Goal: Task Accomplishment & Management: Manage account settings

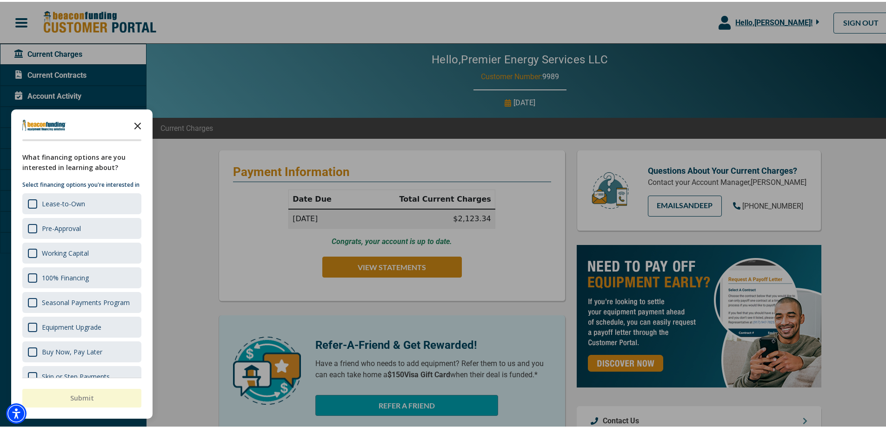
click at [141, 125] on icon "Close the survey" at bounding box center [137, 123] width 19 height 19
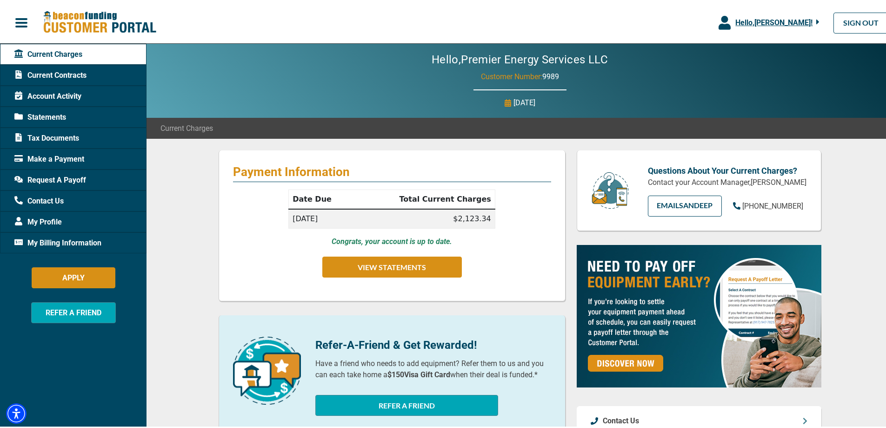
click at [23, 16] on span "button" at bounding box center [21, 21] width 14 height 14
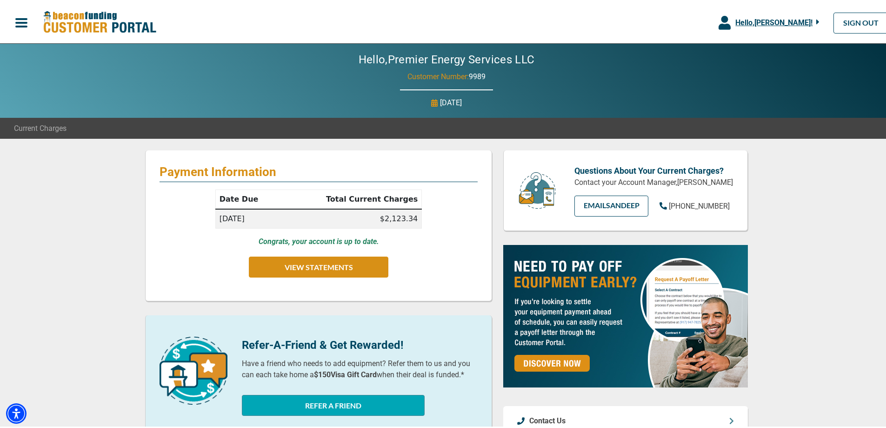
click at [19, 19] on span "button" at bounding box center [21, 21] width 14 height 14
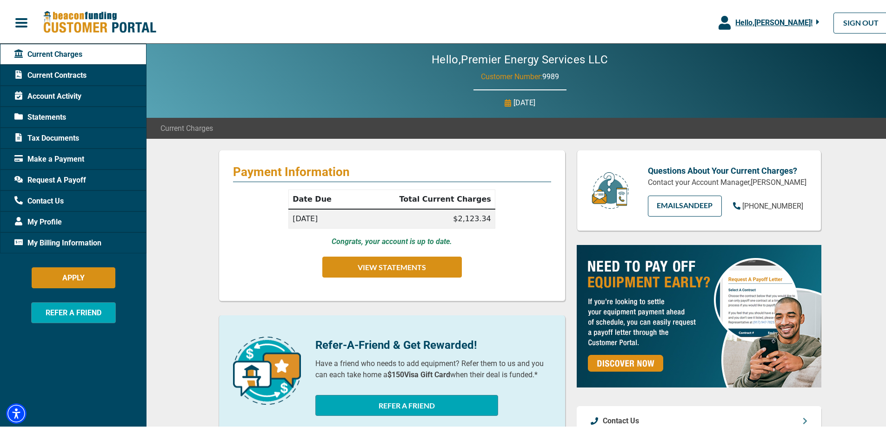
click at [45, 158] on span "Make a Payment" at bounding box center [49, 157] width 70 height 11
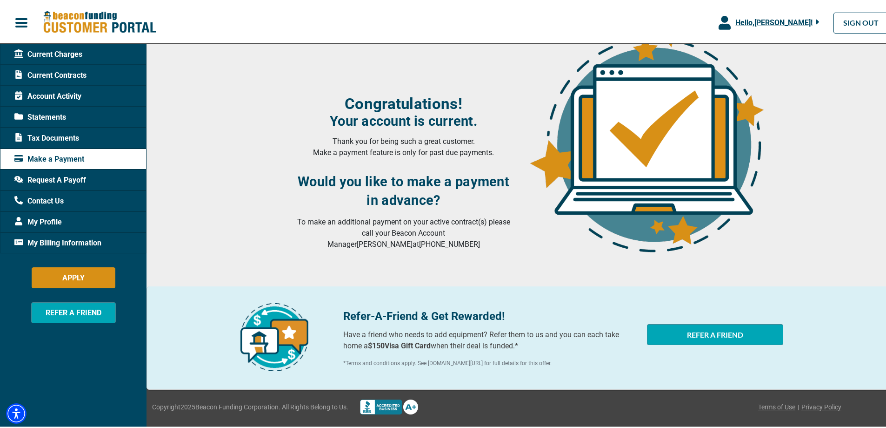
scroll to position [121, 0]
click at [817, 19] on icon "button" at bounding box center [818, 20] width 3 height 5
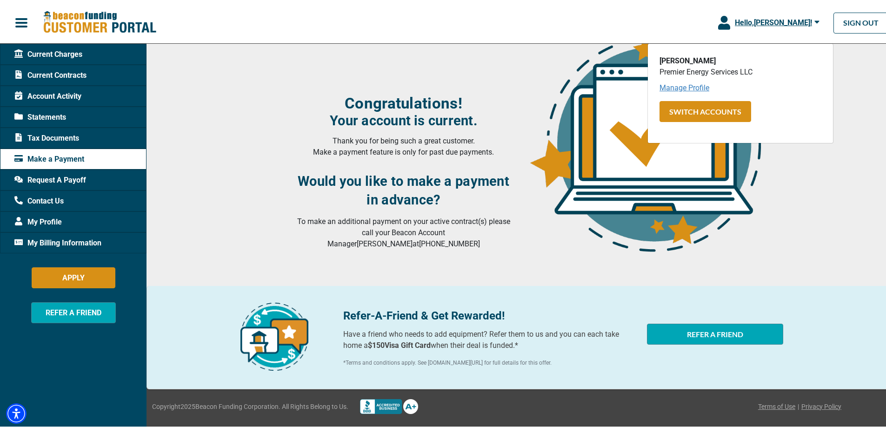
click at [679, 87] on link "Manage Profile" at bounding box center [685, 85] width 50 height 9
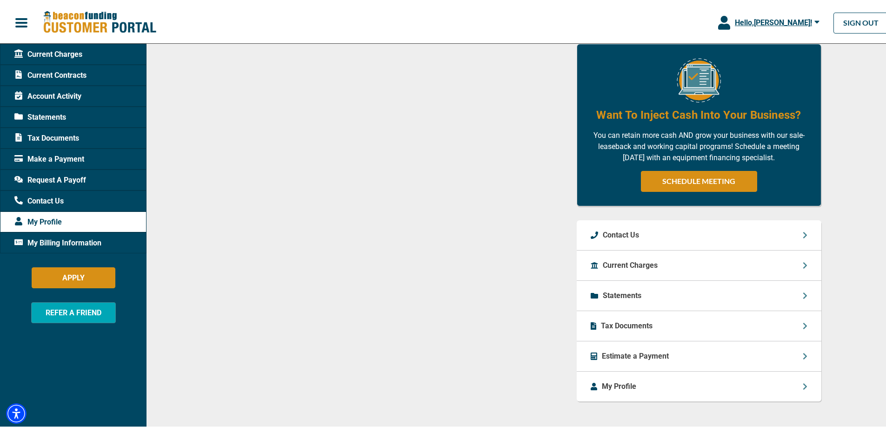
scroll to position [562, 0]
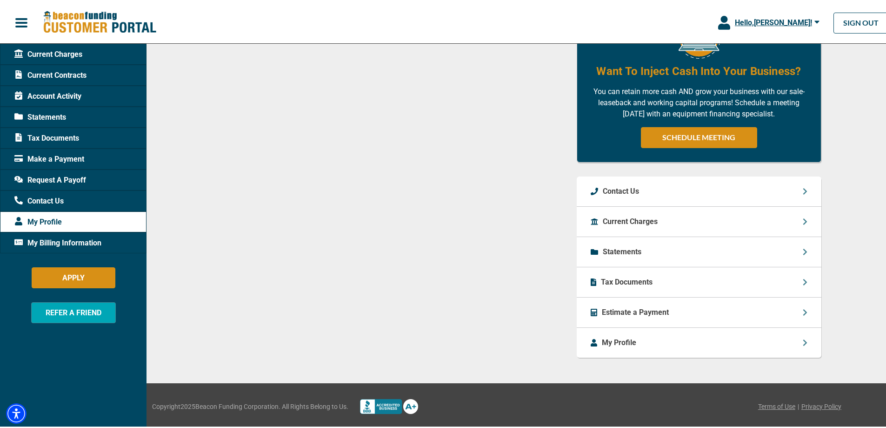
click at [641, 218] on p "Current Charges" at bounding box center [630, 219] width 55 height 11
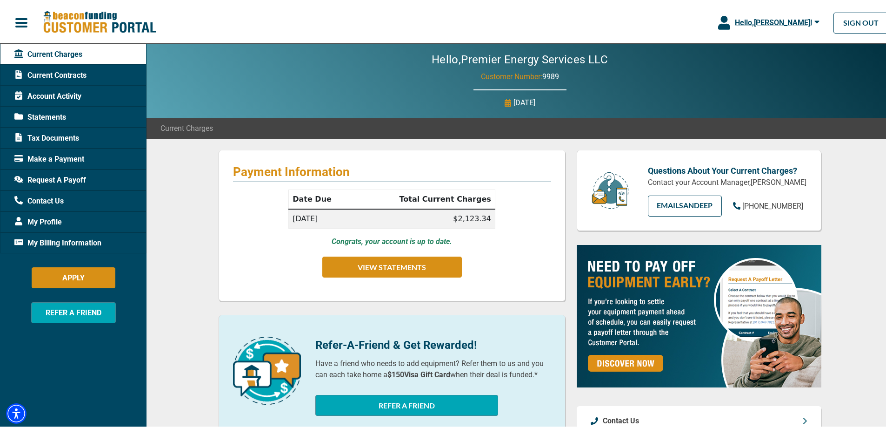
click at [58, 240] on span "My Billing Information" at bounding box center [57, 240] width 87 height 11
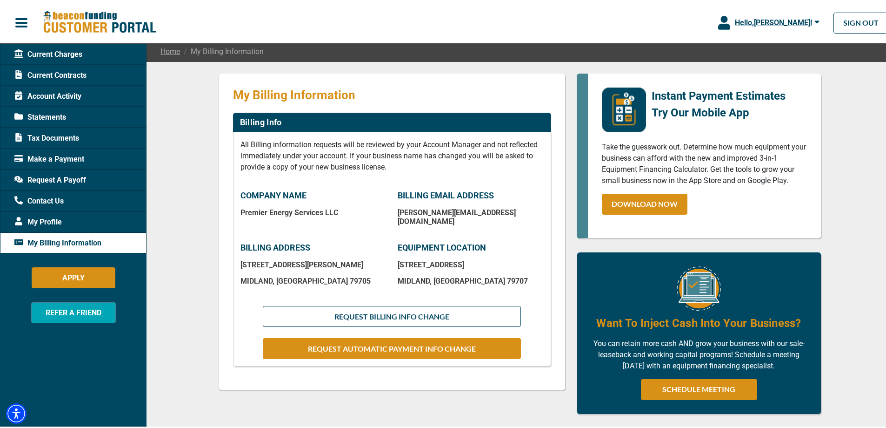
scroll to position [93, 0]
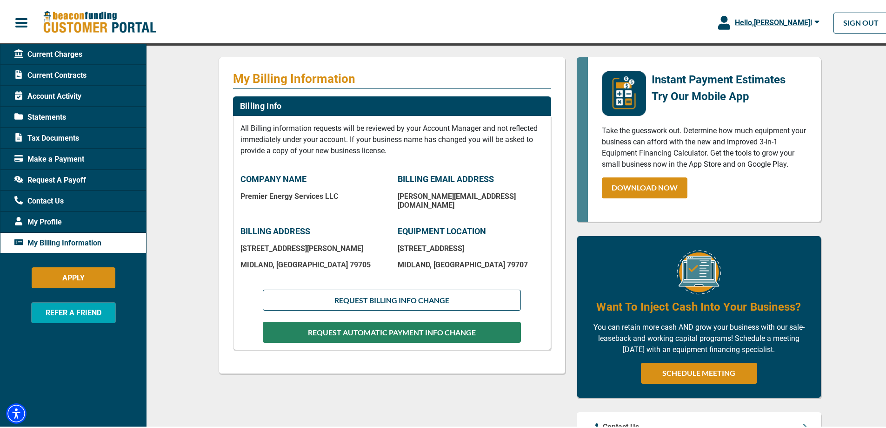
click at [387, 324] on button "REQUEST AUTOMATIC PAYMENT INFO CHANGE" at bounding box center [392, 330] width 258 height 21
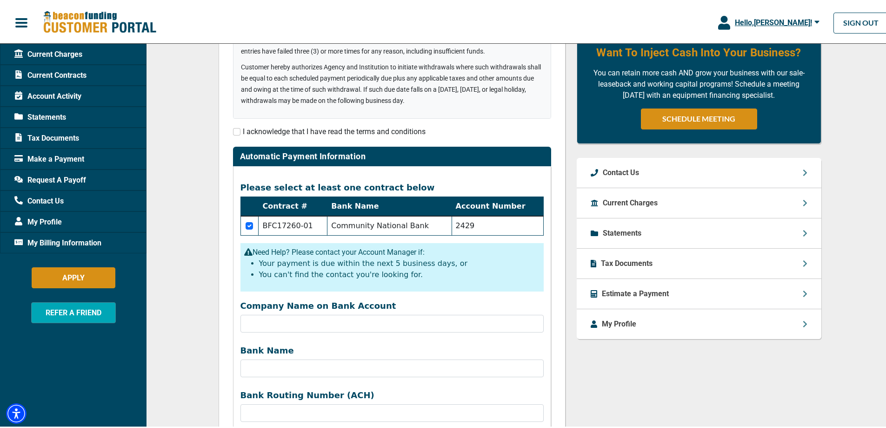
scroll to position [279, 0]
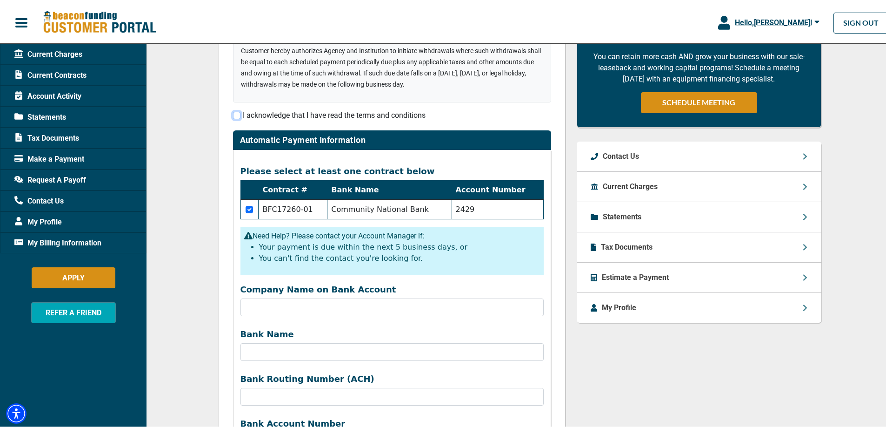
click at [233, 114] on input "checkbox" at bounding box center [236, 113] width 7 height 7
checkbox input "true"
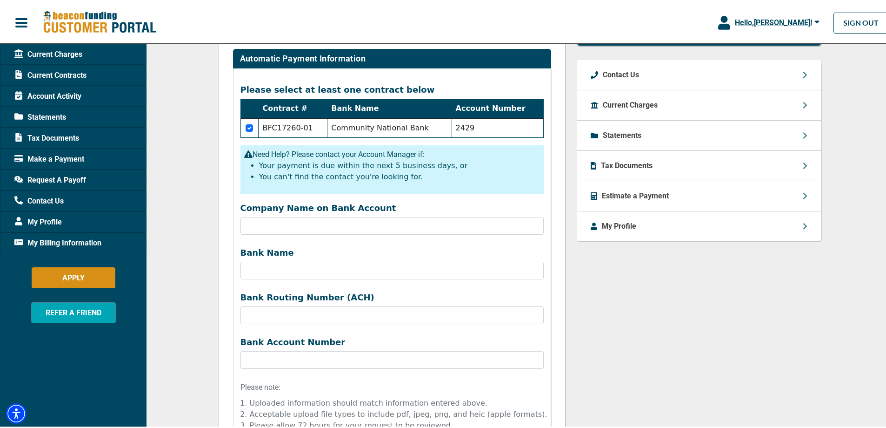
scroll to position [372, 0]
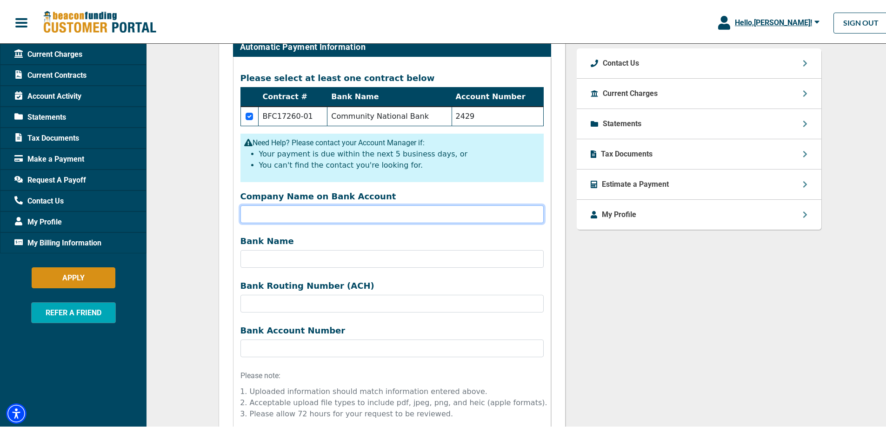
click at [309, 218] on input "Company Name on Bank Account" at bounding box center [392, 212] width 303 height 18
type input "Premier Energy Services"
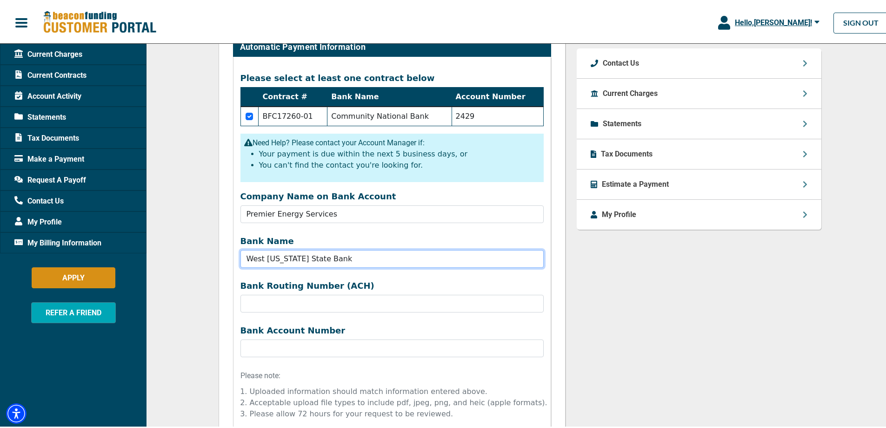
type input "West [US_STATE] State Bank"
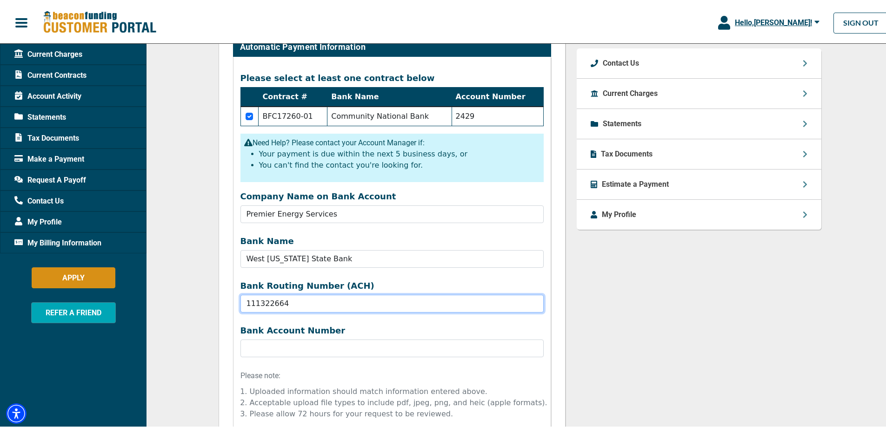
type input "111322664"
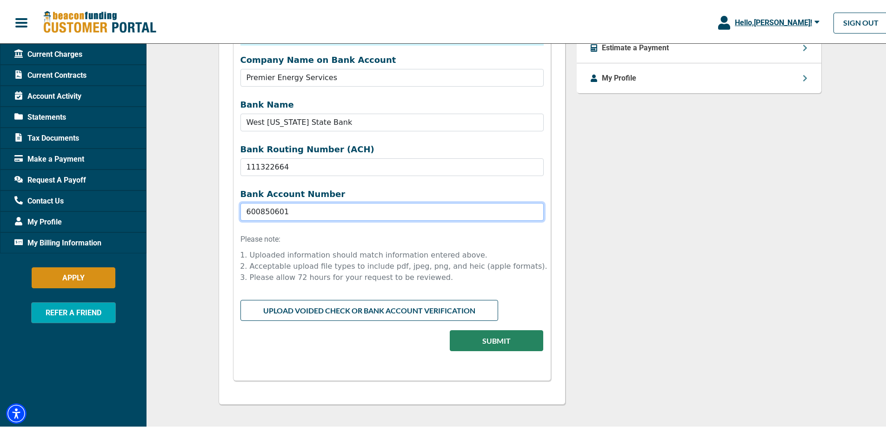
scroll to position [556, 0]
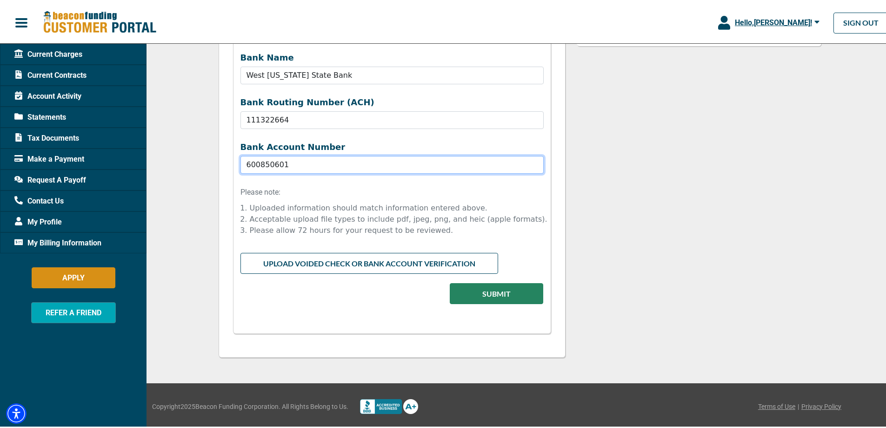
type input "600850601"
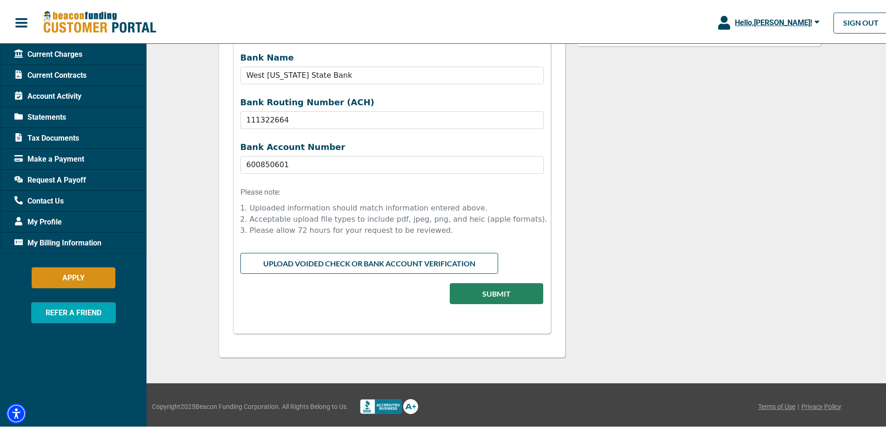
click at [377, 265] on input "file" at bounding box center [392, 260] width 303 height 18
type input "C:\fakepath\WTSB VOID.pdf"
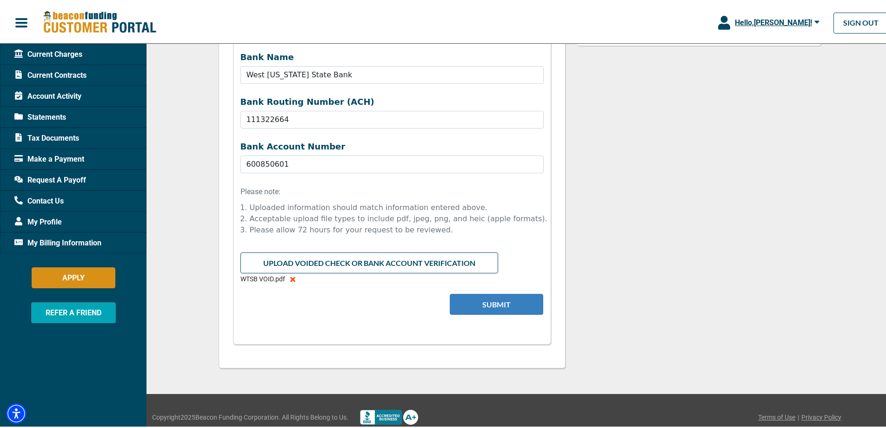
click at [490, 303] on button "Submit" at bounding box center [497, 302] width 94 height 21
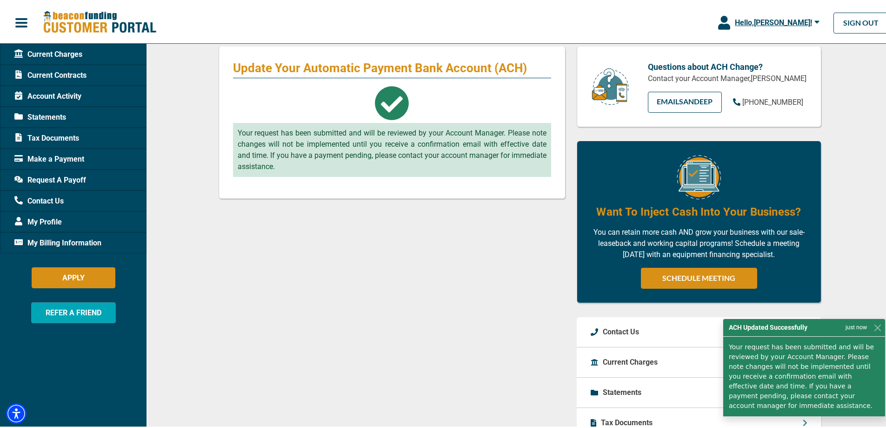
scroll to position [0, 0]
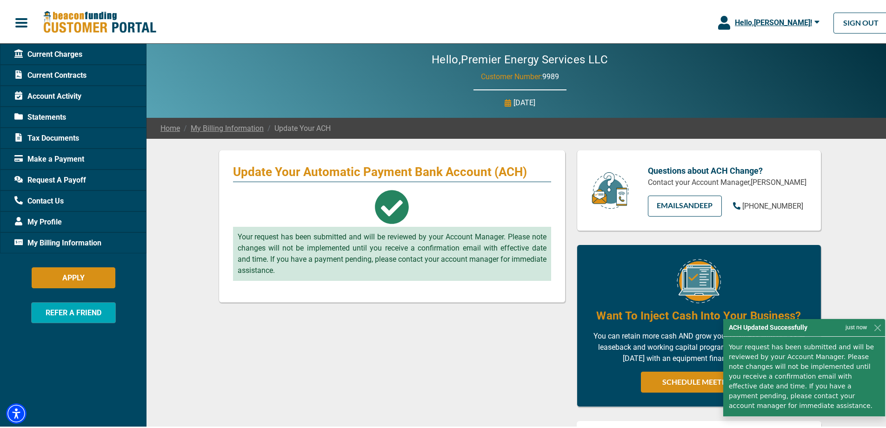
click at [52, 157] on span "Make a Payment" at bounding box center [49, 157] width 70 height 11
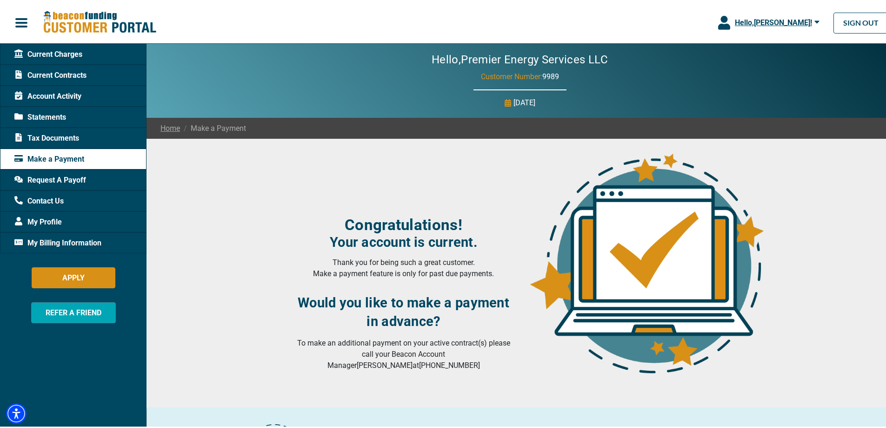
click at [45, 49] on span "Current Charges" at bounding box center [48, 52] width 68 height 11
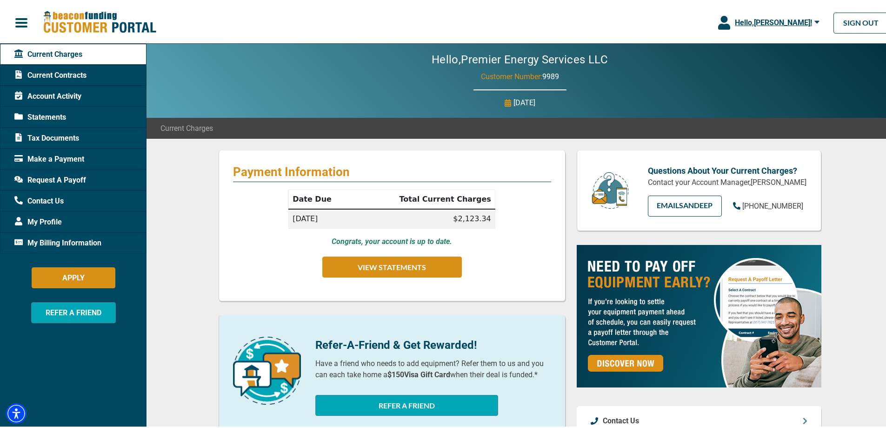
click at [56, 180] on span "Request A Payoff" at bounding box center [50, 178] width 72 height 11
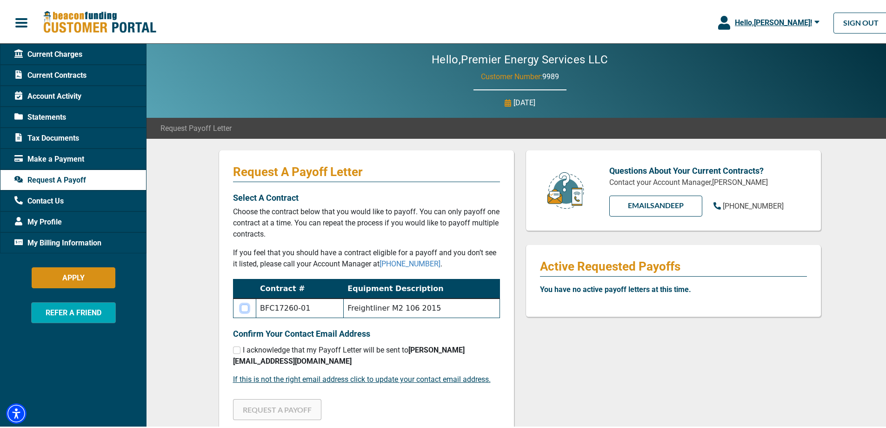
click at [246, 307] on input "checkbox" at bounding box center [244, 305] width 7 height 7
checkbox input "true"
click at [233, 347] on input "checkbox" at bounding box center [236, 347] width 7 height 7
checkbox input "true"
click at [53, 93] on span "Account Activity" at bounding box center [47, 94] width 67 height 11
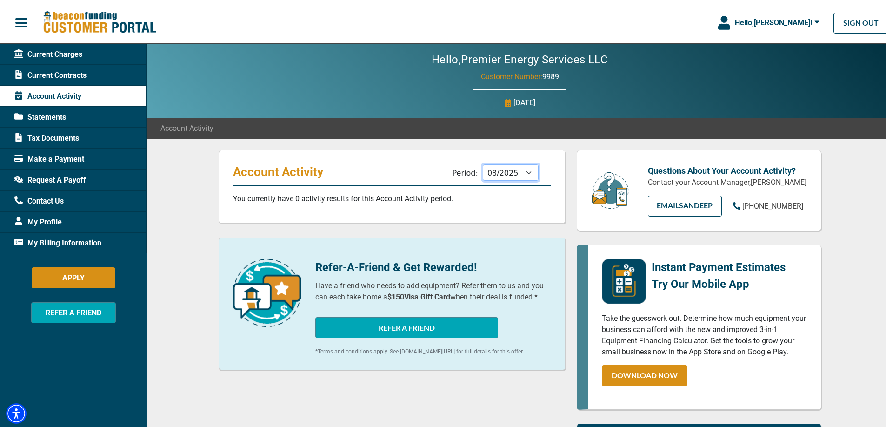
click at [526, 171] on select "09/2025 08/2025 07/2025 06/2025 05/2025 04/2025 03/2025 02/2025 01/2025 12/2024…" at bounding box center [511, 170] width 56 height 16
click at [483, 162] on select "09/2025 08/2025 07/2025 06/2025 05/2025 04/2025 03/2025 02/2025 01/2025 12/2024…" at bounding box center [511, 170] width 56 height 16
click at [522, 172] on select "09/2025 08/2025 07/2025 06/2025 05/2025 04/2025 03/2025 02/2025 01/2025 12/2024…" at bounding box center [511, 170] width 56 height 16
click at [483, 162] on select "09/2025 08/2025 07/2025 06/2025 05/2025 04/2025 03/2025 02/2025 01/2025 12/2024…" at bounding box center [511, 170] width 56 height 16
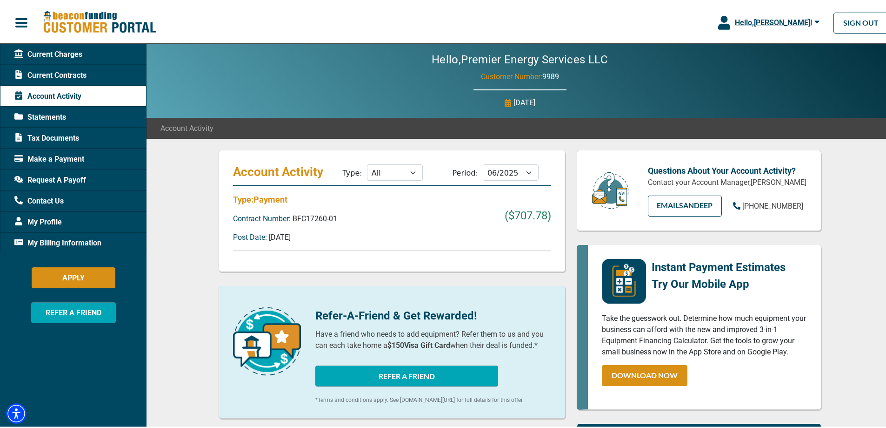
click at [529, 214] on p "($707.78)" at bounding box center [528, 222] width 47 height 35
click at [522, 168] on select "09/2025 08/2025 07/2025 06/2025 05/2025 04/2025 03/2025 02/2025 01/2025 12/2024…" at bounding box center [511, 170] width 56 height 16
click at [483, 162] on select "09/2025 08/2025 07/2025 06/2025 05/2025 04/2025 03/2025 02/2025 01/2025 12/2024…" at bounding box center [511, 170] width 56 height 16
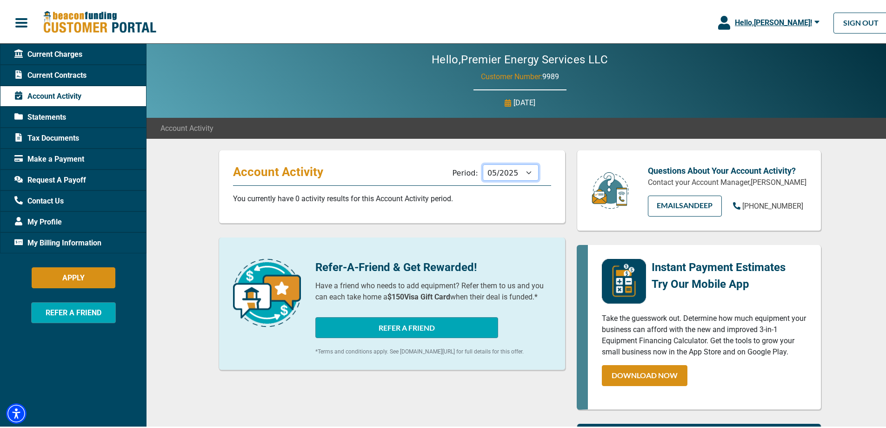
click at [525, 173] on select "09/2025 08/2025 07/2025 06/2025 05/2025 04/2025 03/2025 02/2025 01/2025 12/2024…" at bounding box center [511, 170] width 56 height 16
select select "09/2025"
click at [483, 162] on select "09/2025 08/2025 07/2025 06/2025 05/2025 04/2025 03/2025 02/2025 01/2025 12/2024…" at bounding box center [511, 170] width 56 height 16
click at [52, 111] on span "Statements" at bounding box center [40, 115] width 52 height 11
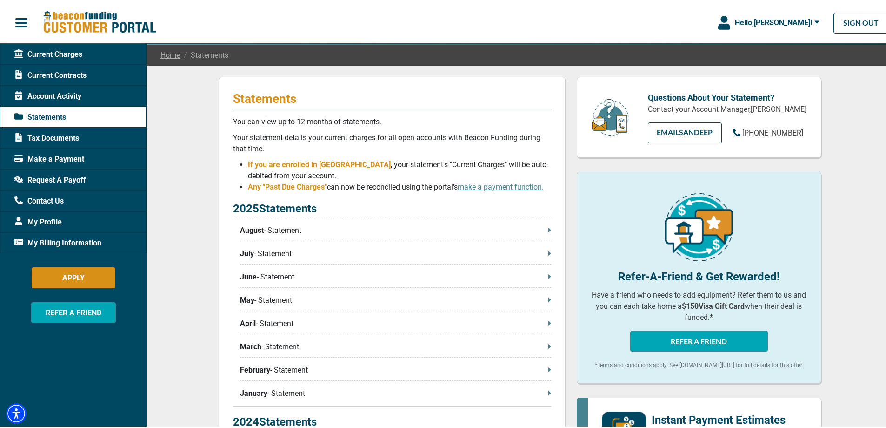
scroll to position [93, 0]
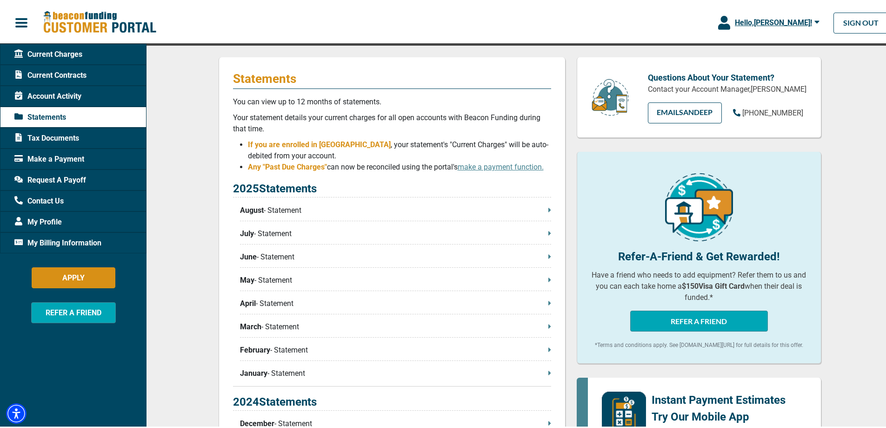
click at [339, 205] on p "August - Statement" at bounding box center [395, 208] width 311 height 11
